Goal: Information Seeking & Learning: Understand process/instructions

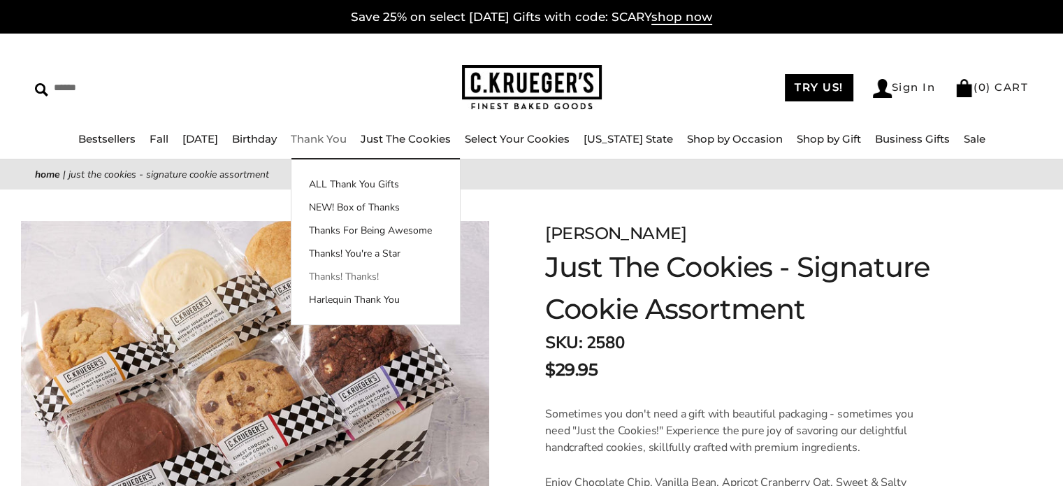
click at [371, 273] on link "Thanks! Thanks!" at bounding box center [376, 276] width 168 height 15
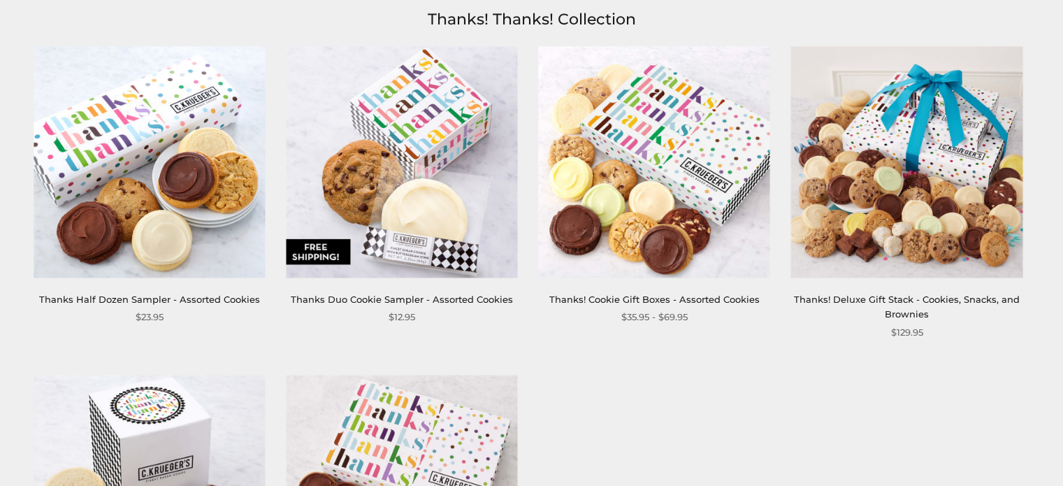
scroll to position [165, 0]
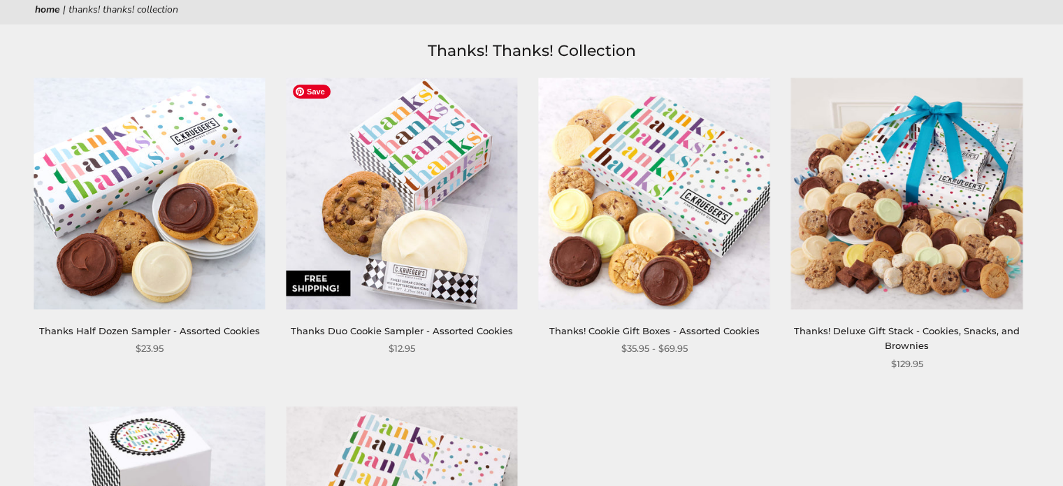
click at [428, 184] on img at bounding box center [401, 193] width 231 height 231
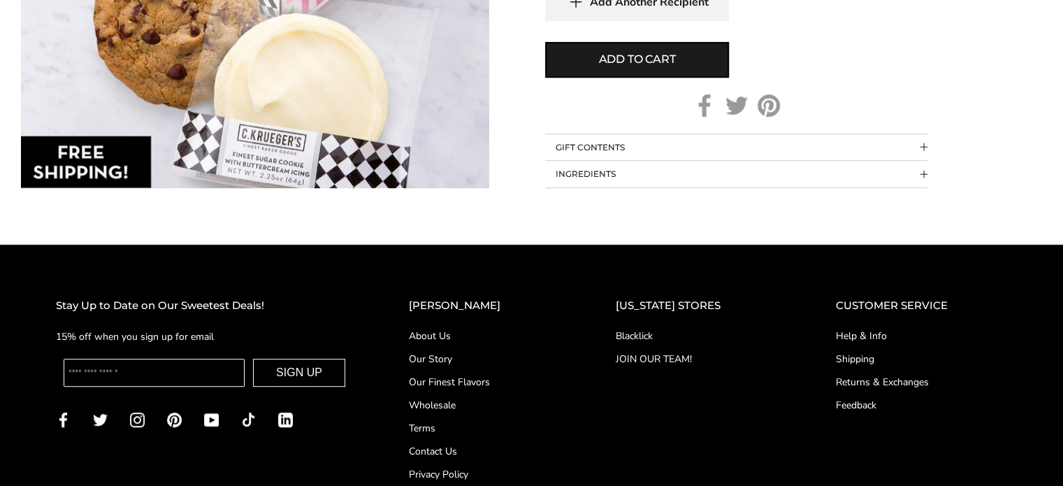
scroll to position [876, 0]
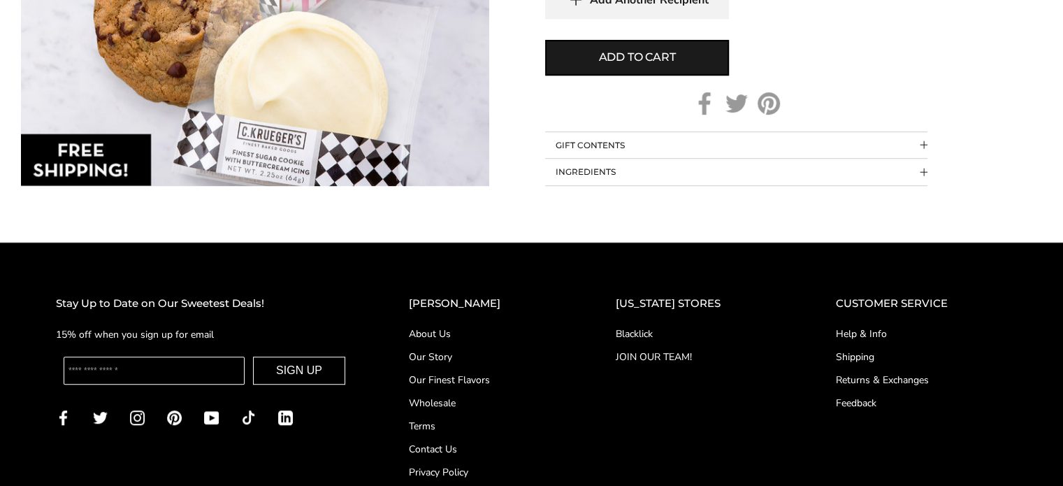
click at [857, 353] on link "Shipping" at bounding box center [921, 357] width 171 height 15
